Goal: Check status: Check status

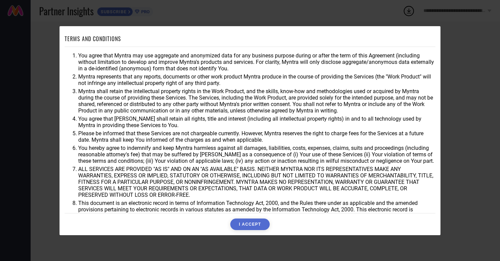
click at [251, 216] on div "TERMS AND CONDITIONS You agree that Myntra may use aggregate and anonymized dat…" at bounding box center [250, 130] width 371 height 199
click at [249, 223] on button "I ACCEPT" at bounding box center [249, 225] width 39 height 12
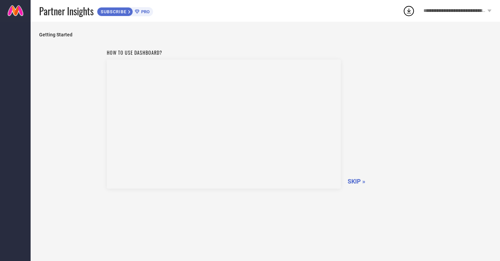
click at [18, 13] on link at bounding box center [15, 11] width 31 height 22
click at [355, 181] on span "SKIP »" at bounding box center [357, 181] width 18 height 7
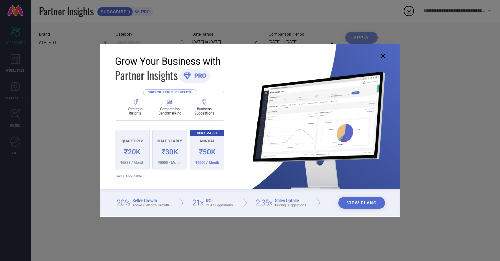
type input "All"
click at [382, 58] on icon at bounding box center [383, 56] width 4 height 4
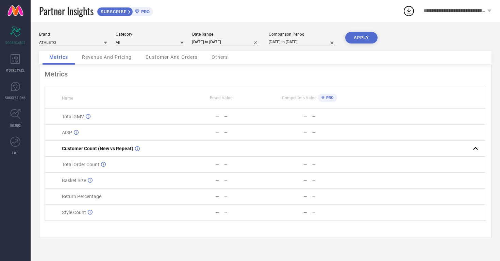
click at [239, 42] on input "24-07-2025 to 23-08-2025" at bounding box center [226, 41] width 68 height 7
select select "6"
select select "2025"
select select "7"
select select "2025"
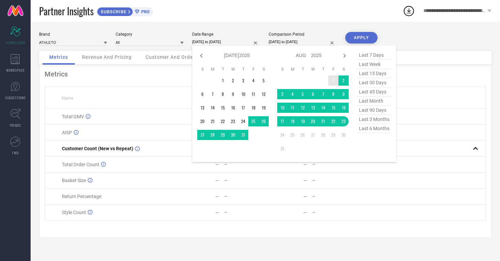
click at [334, 81] on td "1" at bounding box center [334, 81] width 10 height 10
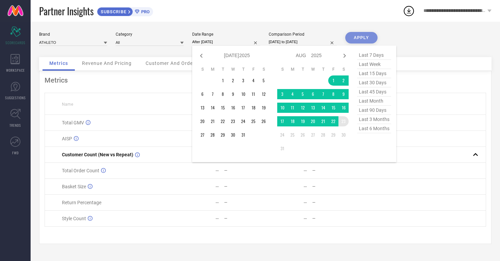
type input "01-08-2025 to 23-08-2025"
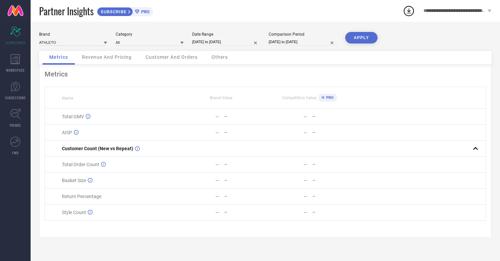
click at [366, 36] on button "APPLY" at bounding box center [362, 38] width 32 height 12
click at [60, 44] on input at bounding box center [73, 42] width 68 height 7
click at [60, 60] on div "ATHLISIS" at bounding box center [73, 64] width 68 height 12
type input "All"
click at [354, 39] on button "APPLY" at bounding box center [362, 38] width 32 height 12
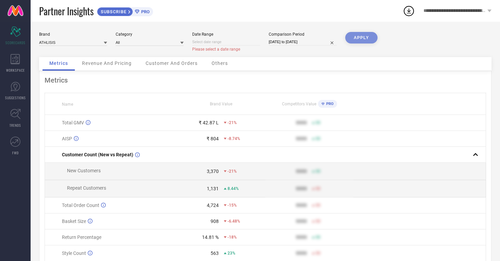
click at [213, 41] on input at bounding box center [226, 41] width 68 height 7
select select "7"
select select "2025"
select select "8"
select select "2025"
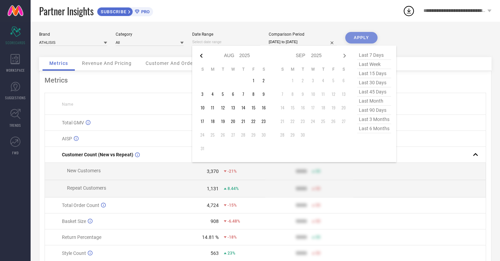
click at [202, 55] on icon at bounding box center [201, 56] width 8 height 8
select select "6"
select select "2025"
select select "7"
select select "2025"
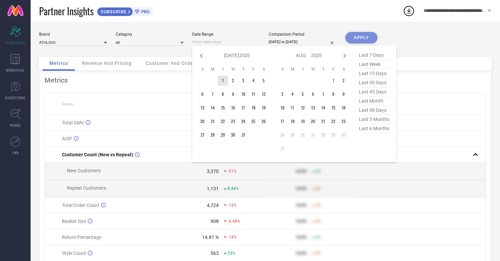
click at [224, 79] on td "1" at bounding box center [223, 81] width 10 height 10
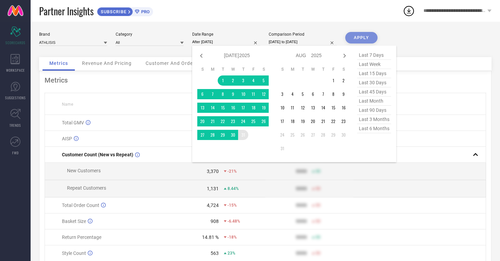
type input "01-07-2025 to 31-07-2025"
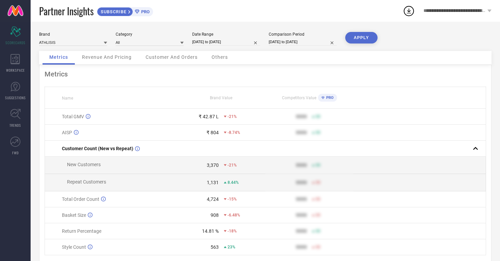
click at [361, 41] on button "APPLY" at bounding box center [362, 38] width 32 height 12
click at [107, 58] on span "Revenue And Pricing" at bounding box center [107, 56] width 50 height 5
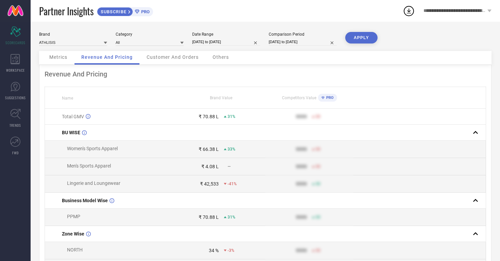
click at [117, 15] on div "SUBSCRIBE" at bounding box center [115, 11] width 36 height 9
